Goal: Task Accomplishment & Management: Manage account settings

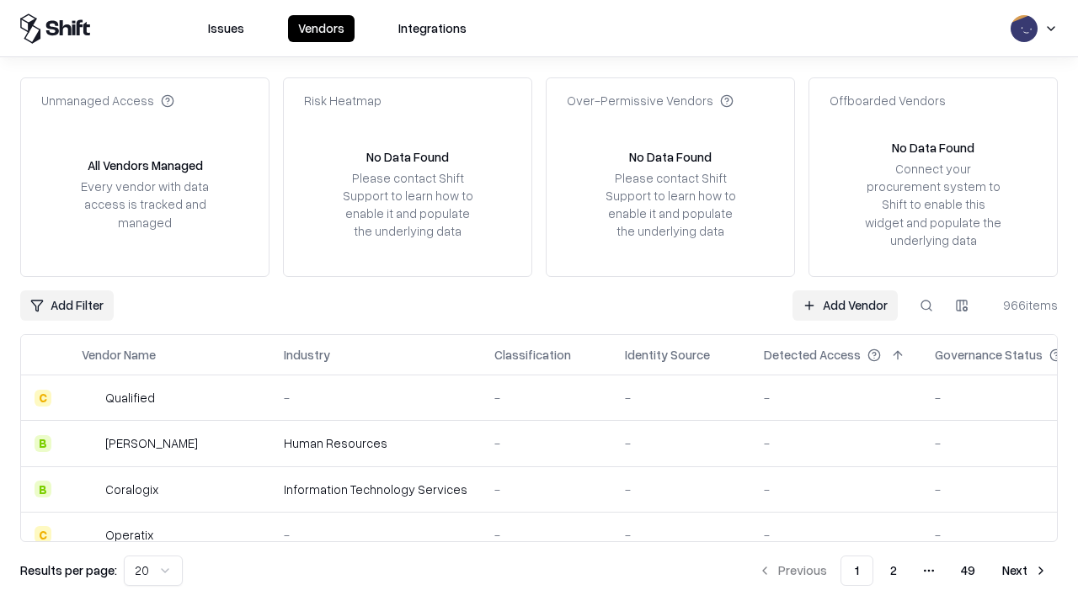
click at [845, 305] on link "Add Vendor" at bounding box center [844, 306] width 105 height 30
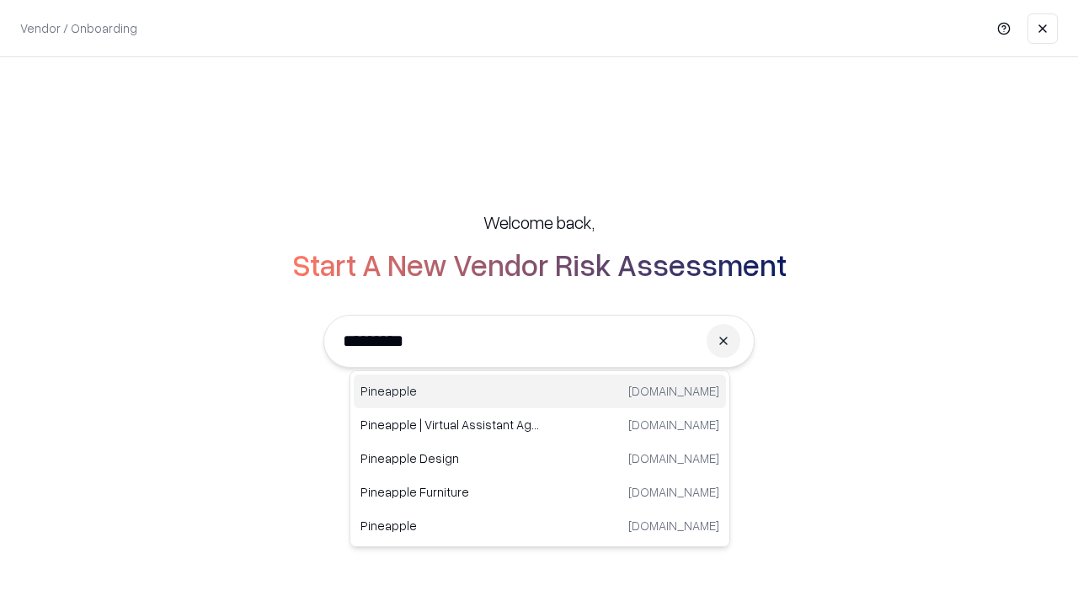
click at [540, 392] on div "Pineapple pineappleenergy.com" at bounding box center [540, 392] width 372 height 34
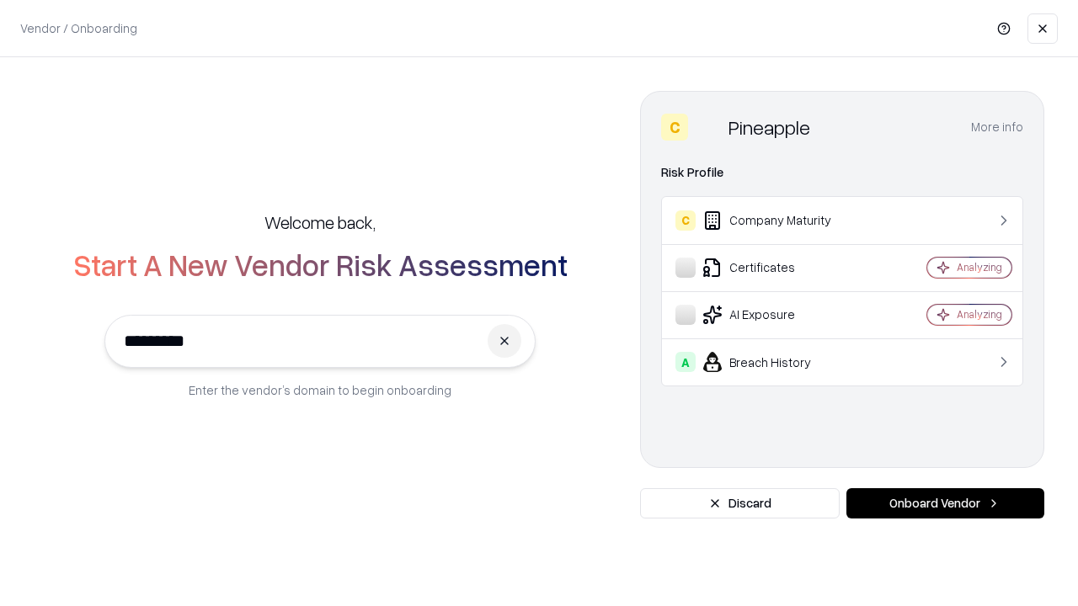
type input "*********"
click at [945, 504] on button "Onboard Vendor" at bounding box center [945, 503] width 198 height 30
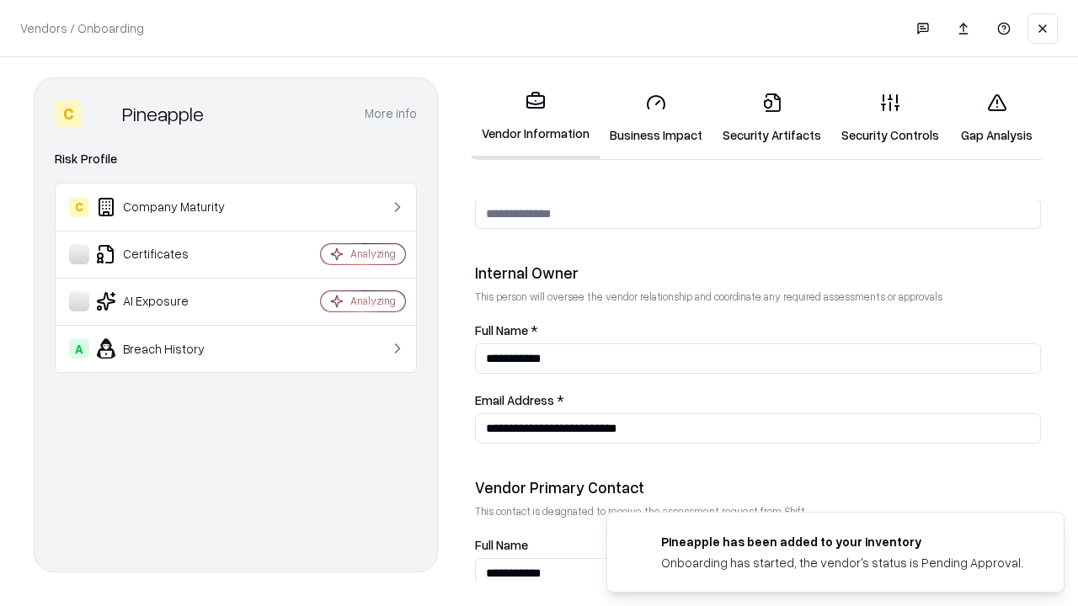
scroll to position [872, 0]
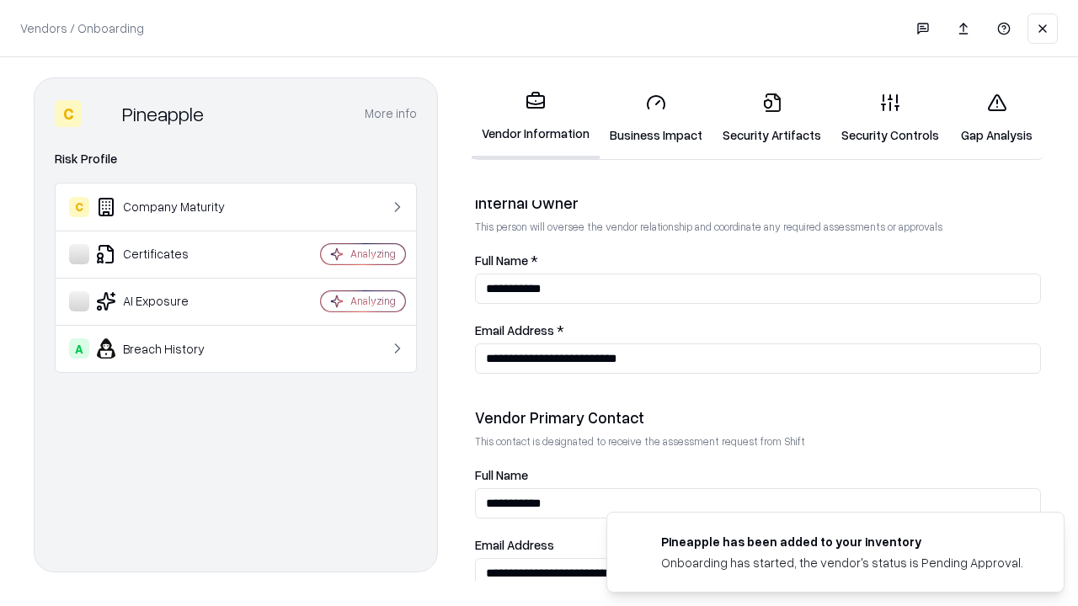
click at [771, 118] on link "Security Artifacts" at bounding box center [771, 118] width 119 height 78
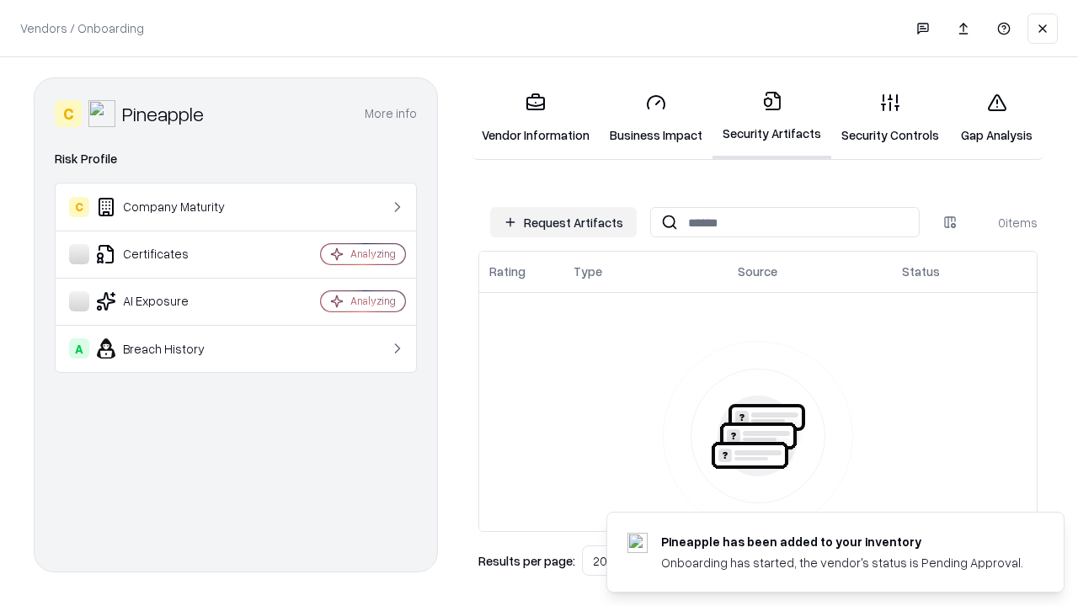
click at [563, 222] on button "Request Artifacts" at bounding box center [563, 222] width 147 height 30
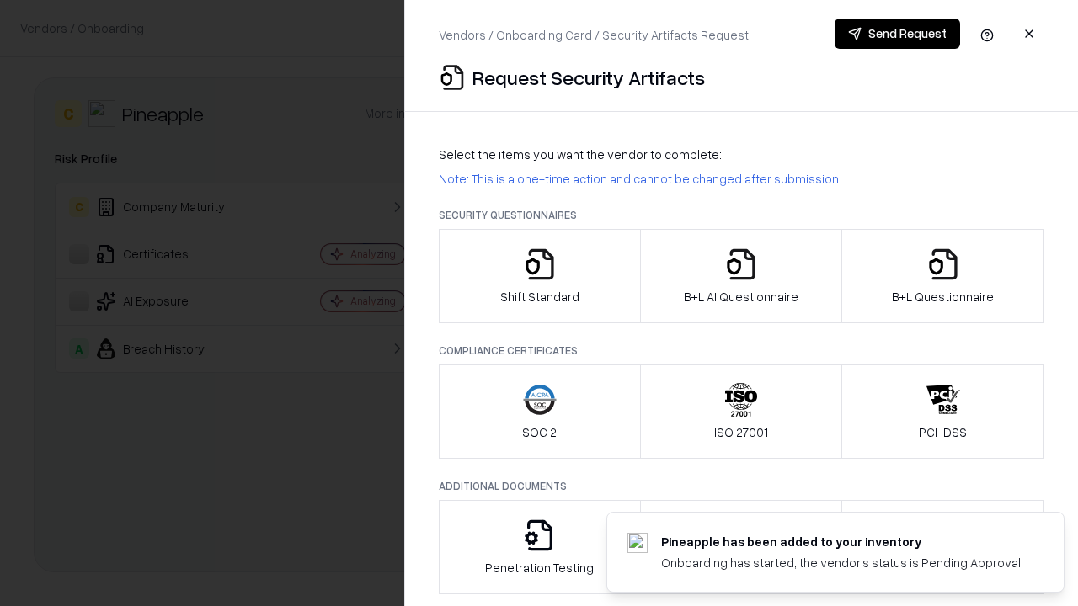
click at [942, 276] on icon "button" at bounding box center [943, 265] width 34 height 34
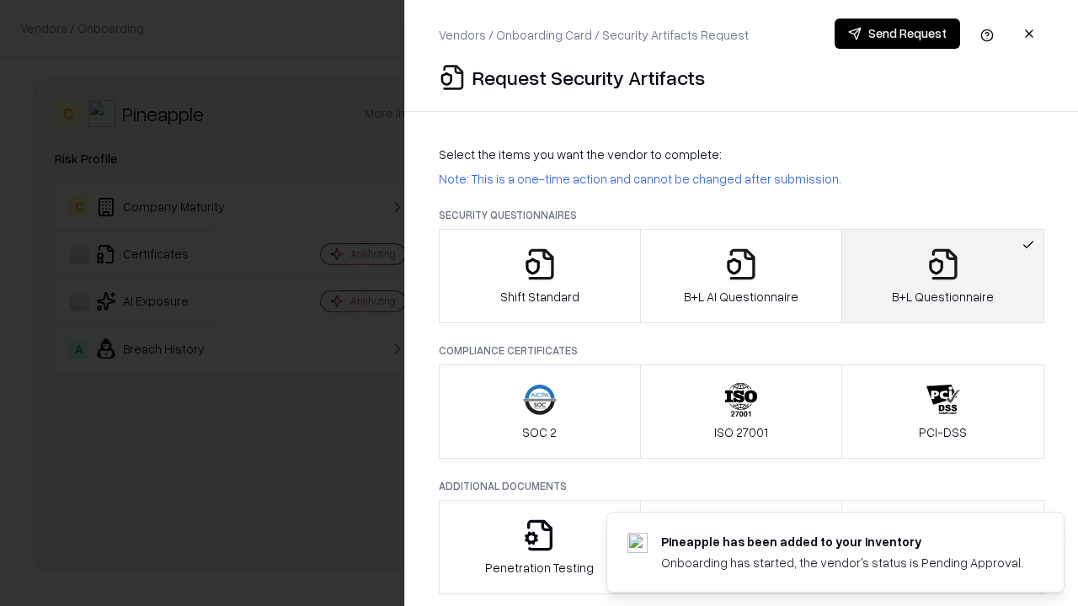
click at [740, 276] on icon "button" at bounding box center [741, 265] width 34 height 34
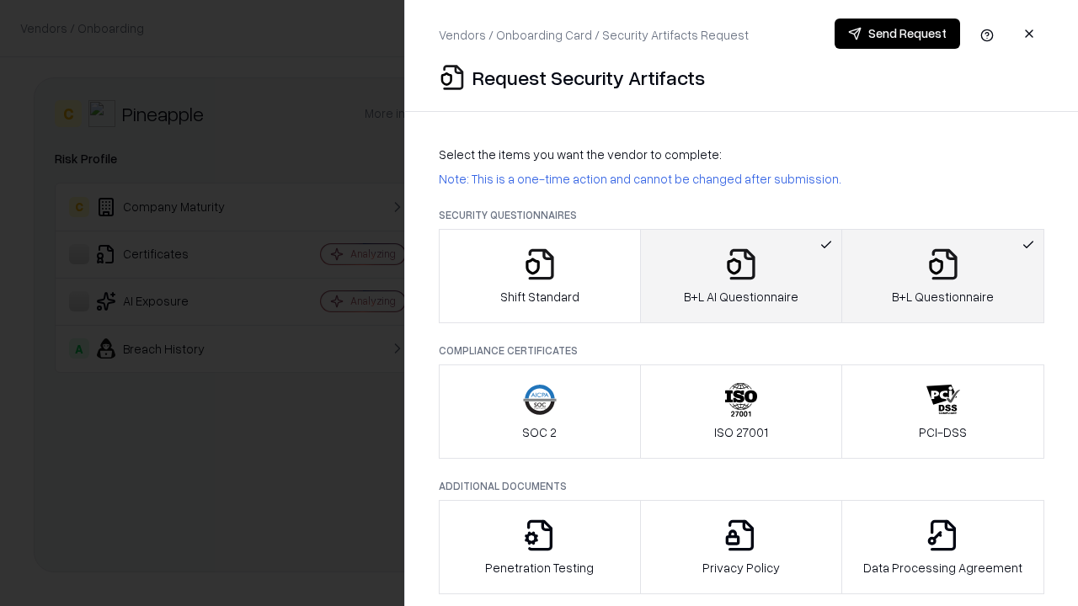
click at [897, 34] on button "Send Request" at bounding box center [896, 34] width 125 height 30
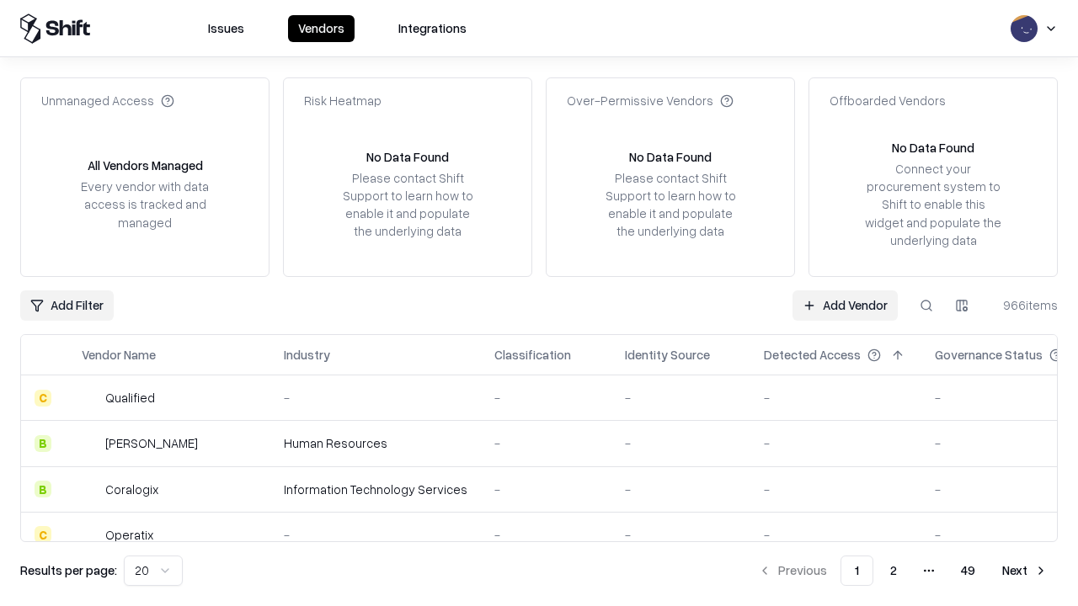
click at [926, 305] on button at bounding box center [926, 306] width 30 height 30
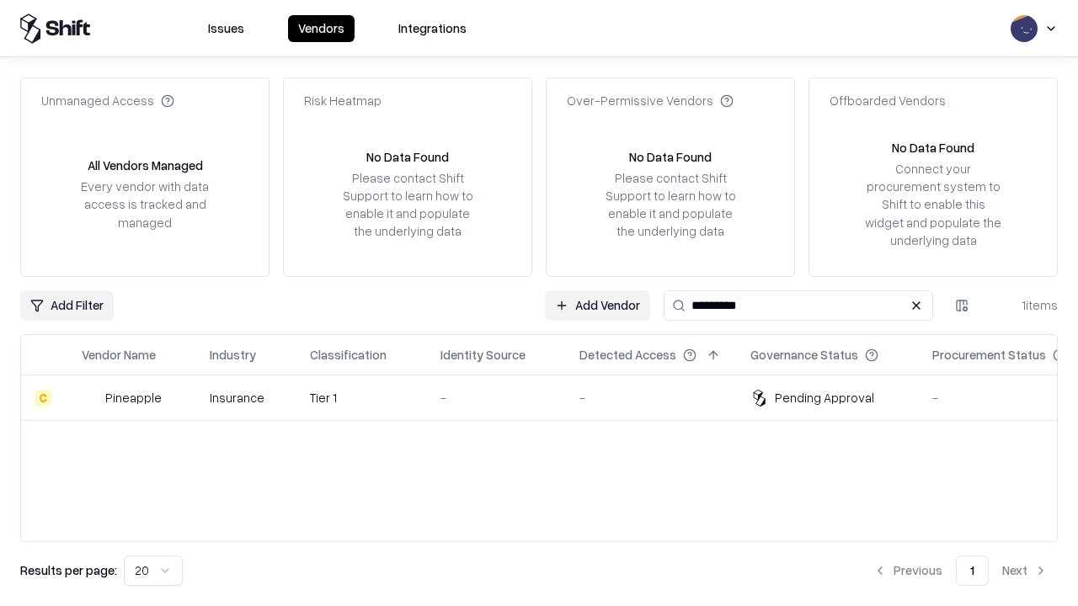
type input "*********"
click at [549, 397] on div "-" at bounding box center [496, 398] width 112 height 18
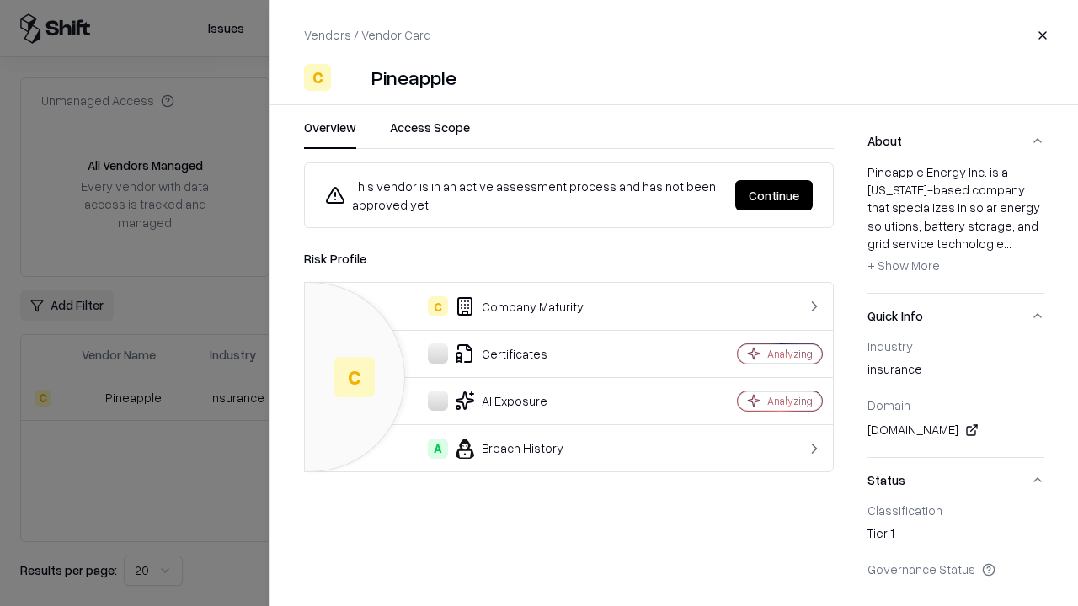
click at [774, 195] on button "Continue" at bounding box center [773, 195] width 77 height 30
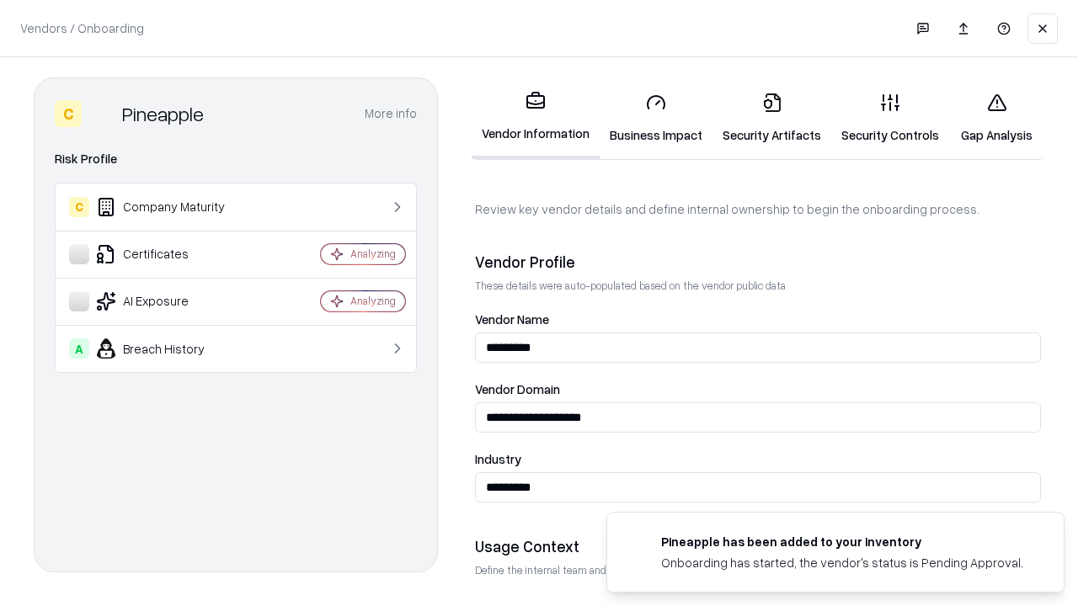
click at [771, 118] on link "Security Artifacts" at bounding box center [771, 118] width 119 height 78
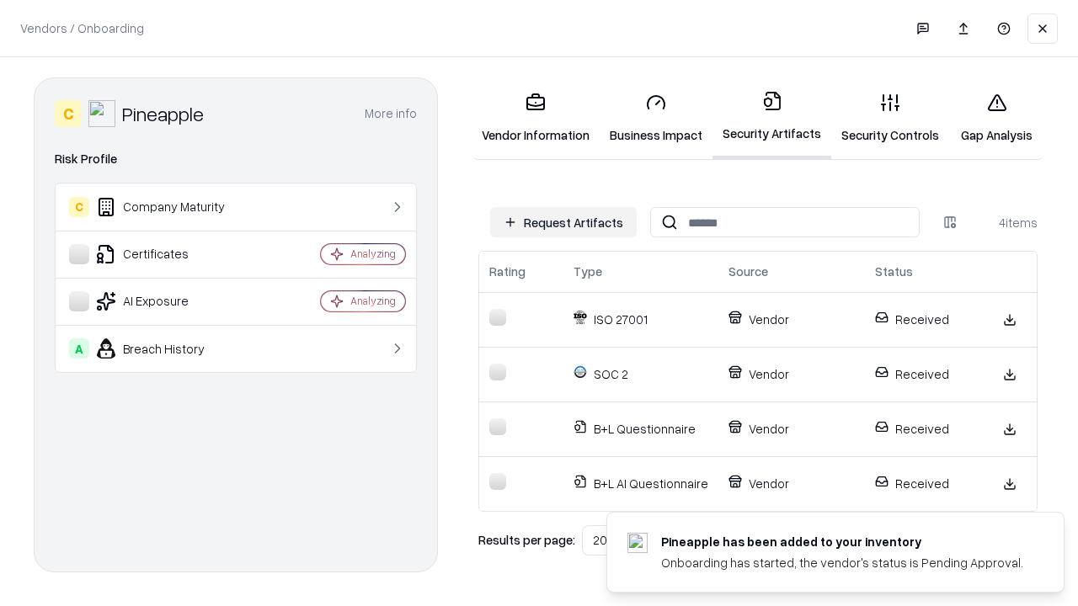
click at [996, 118] on link "Gap Analysis" at bounding box center [996, 118] width 95 height 78
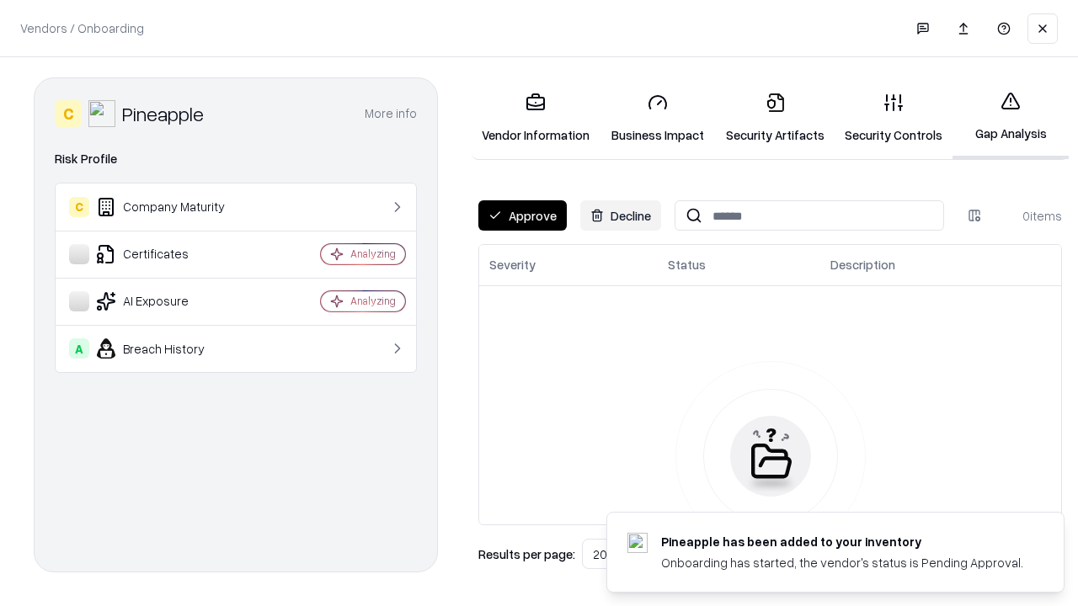
click at [522, 216] on button "Approve" at bounding box center [522, 215] width 88 height 30
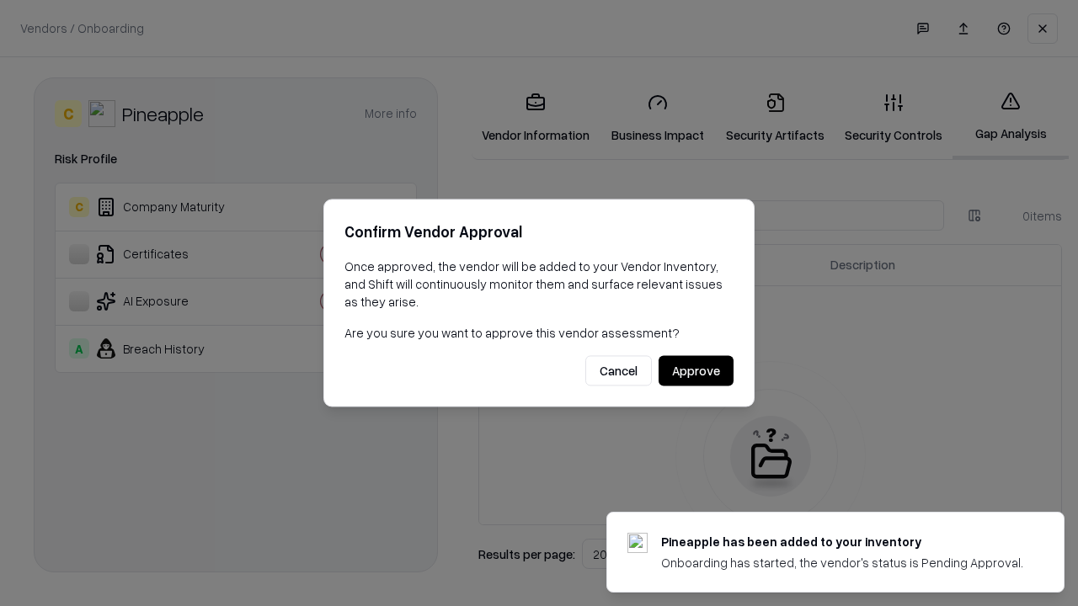
click at [696, 370] on button "Approve" at bounding box center [695, 371] width 75 height 30
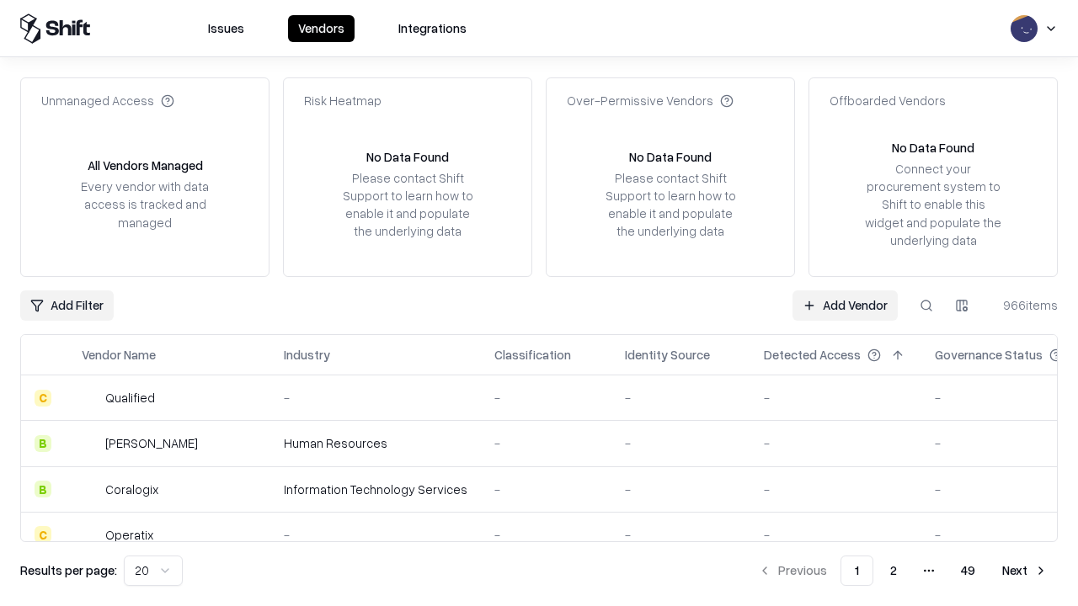
type input "*********"
click at [845, 305] on link "Add Vendor" at bounding box center [844, 306] width 105 height 30
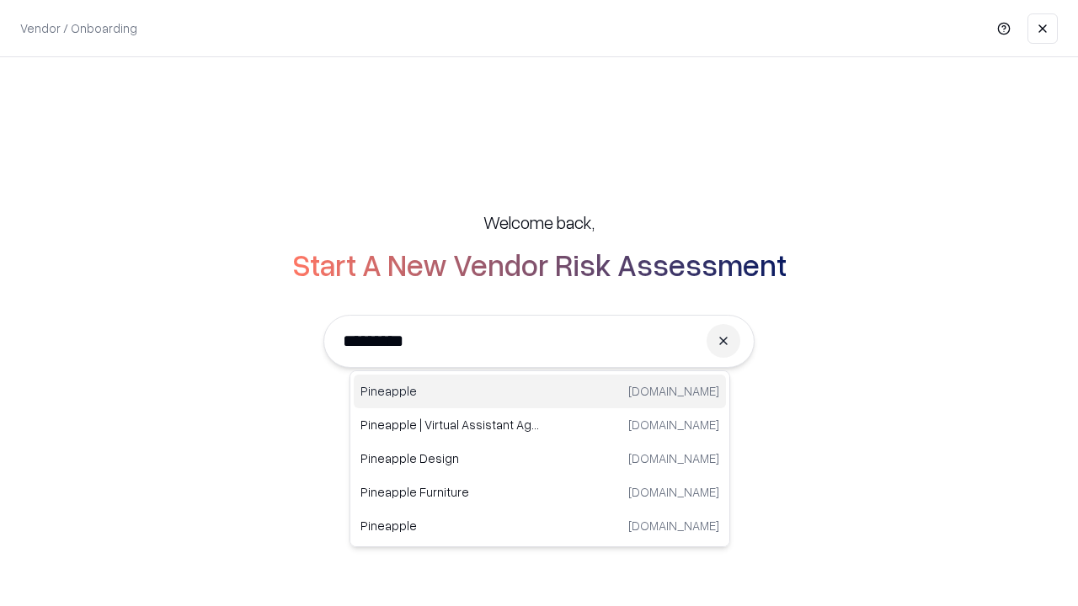
click at [540, 392] on div "Pineapple [DOMAIN_NAME]" at bounding box center [540, 392] width 372 height 34
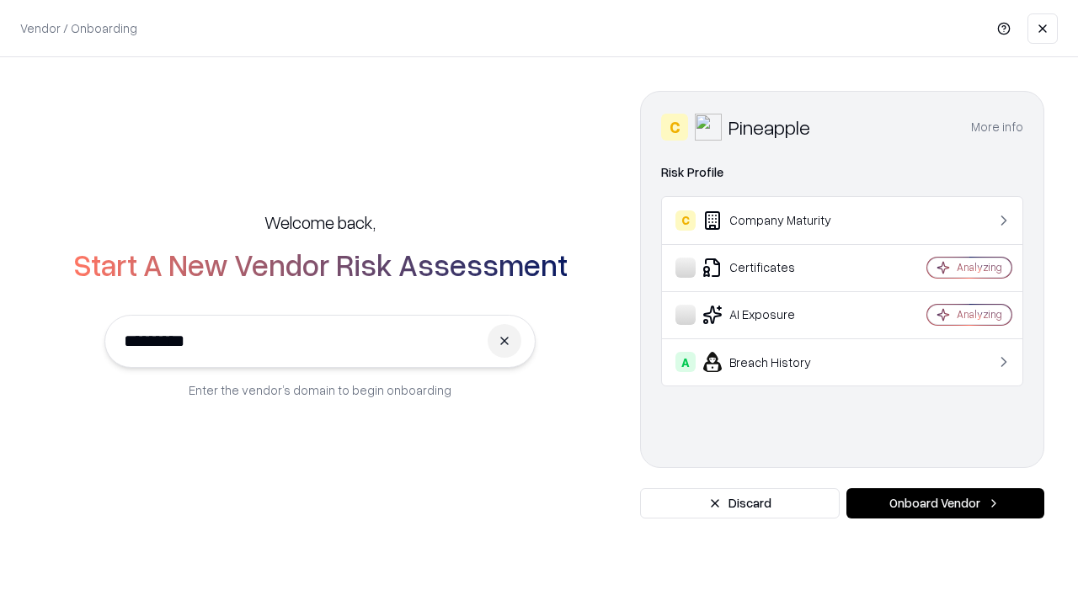
type input "*********"
click at [945, 504] on button "Onboard Vendor" at bounding box center [945, 503] width 198 height 30
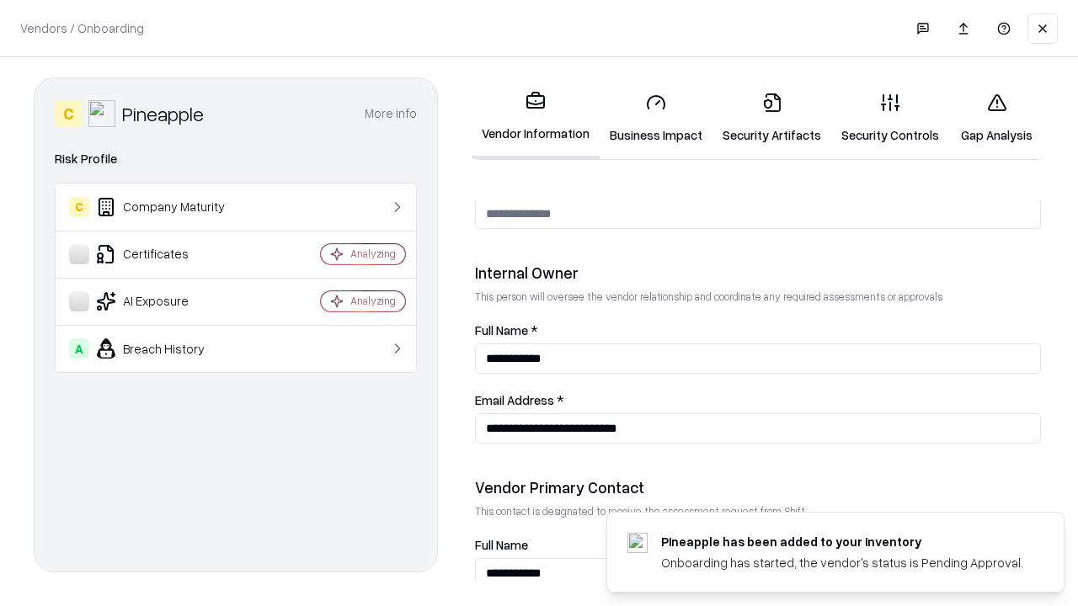
scroll to position [872, 0]
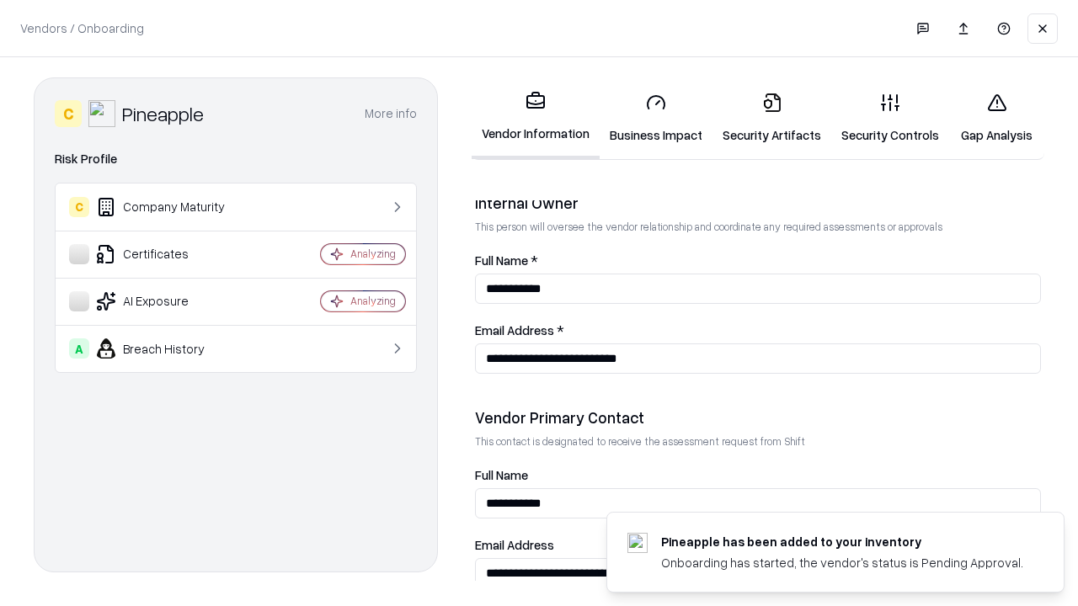
click at [996, 118] on link "Gap Analysis" at bounding box center [996, 118] width 95 height 78
